Goal: Task Accomplishment & Management: Manage account settings

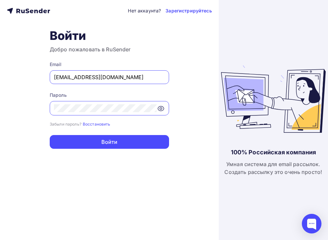
click at [69, 85] on form "Email [EMAIL_ADDRESS][DOMAIN_NAME] Пароль Забыли пароль? Восстановить Забыли па…" at bounding box center [109, 105] width 119 height 88
click at [69, 75] on input "[EMAIL_ADDRESS][DOMAIN_NAME]" at bounding box center [109, 77] width 111 height 8
type input "[EMAIL_ADDRESS][DOMAIN_NAME]"
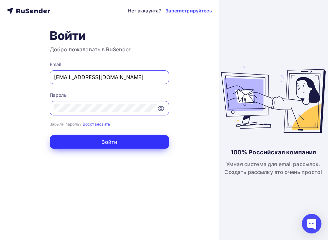
click at [98, 139] on button "Войти" at bounding box center [109, 142] width 119 height 14
